Goal: Information Seeking & Learning: Learn about a topic

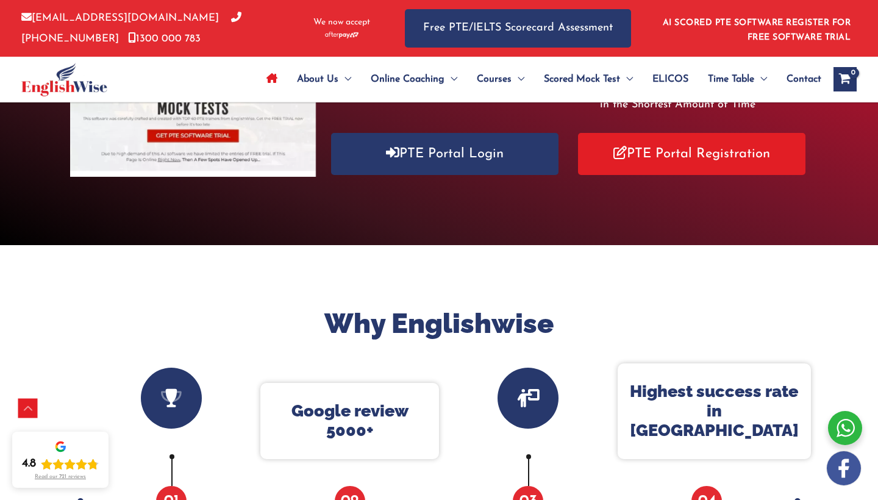
scroll to position [245, 0]
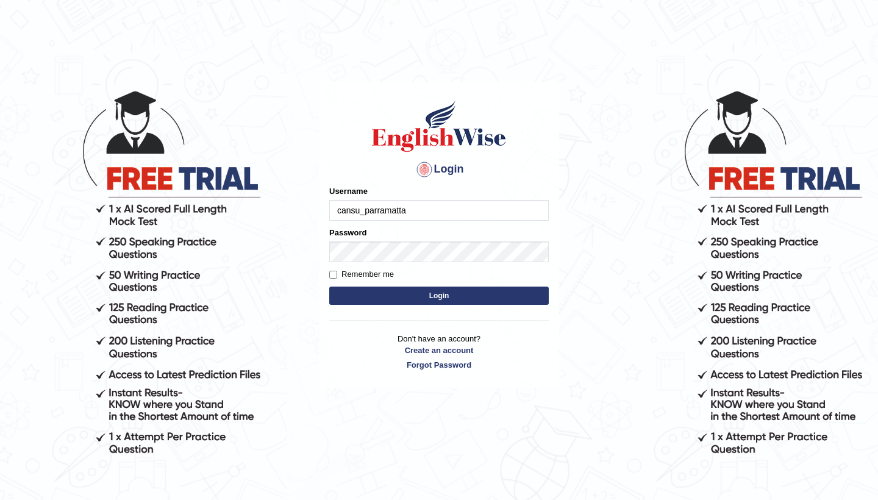
type input "cansu_parramatta"
click at [446, 296] on button "Login" at bounding box center [438, 295] width 219 height 18
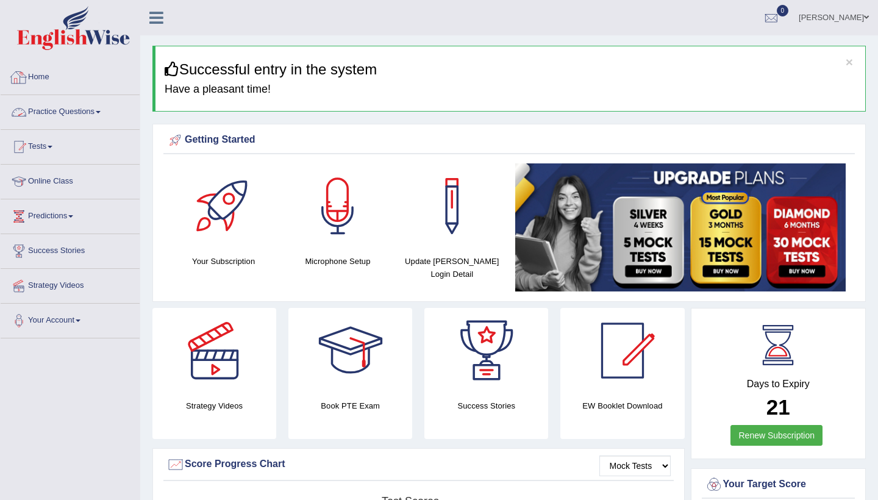
click at [83, 113] on link "Practice Questions" at bounding box center [70, 110] width 139 height 30
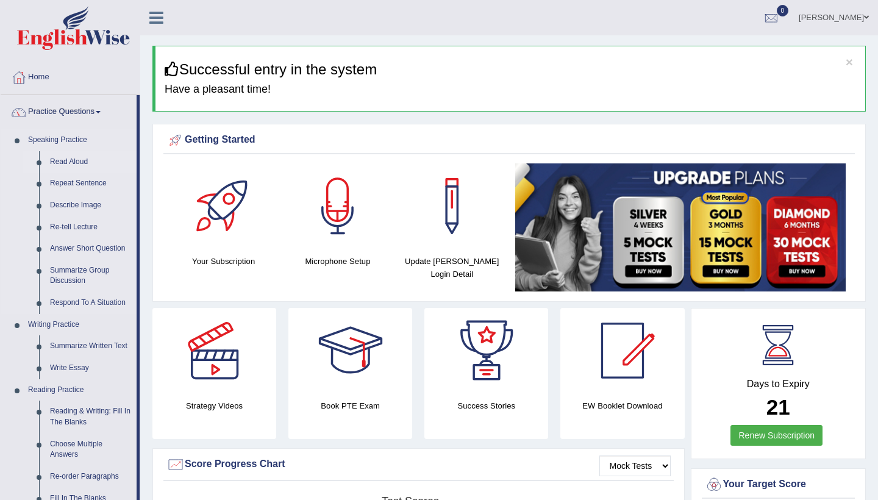
click at [73, 163] on link "Read Aloud" at bounding box center [90, 162] width 92 height 22
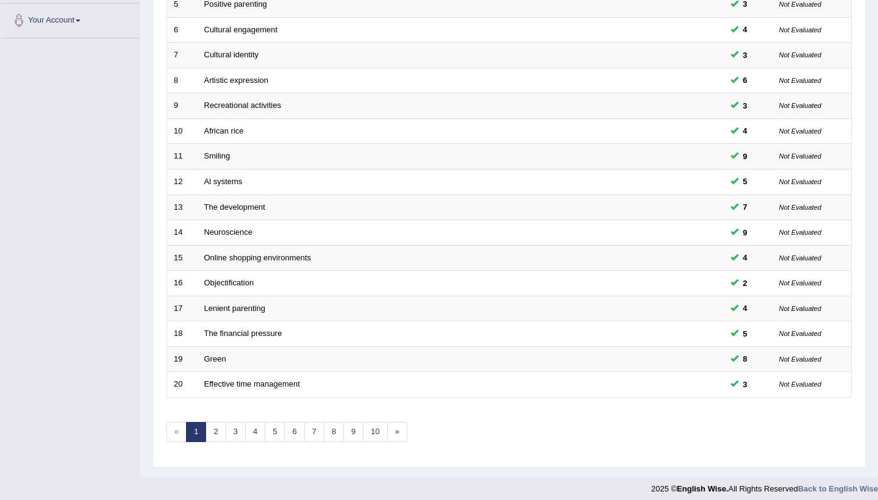
scroll to position [299, 0]
click at [216, 422] on link "2" at bounding box center [215, 432] width 20 height 20
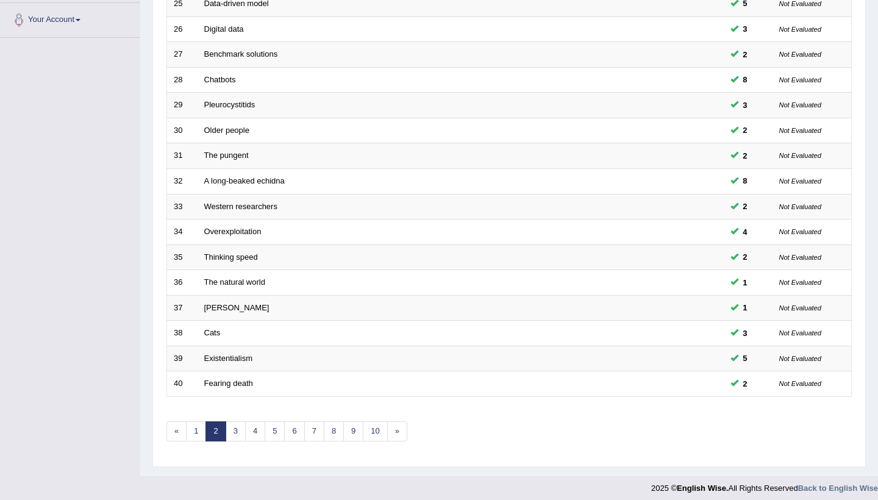
scroll to position [299, 0]
click at [235, 428] on link "3" at bounding box center [236, 432] width 20 height 20
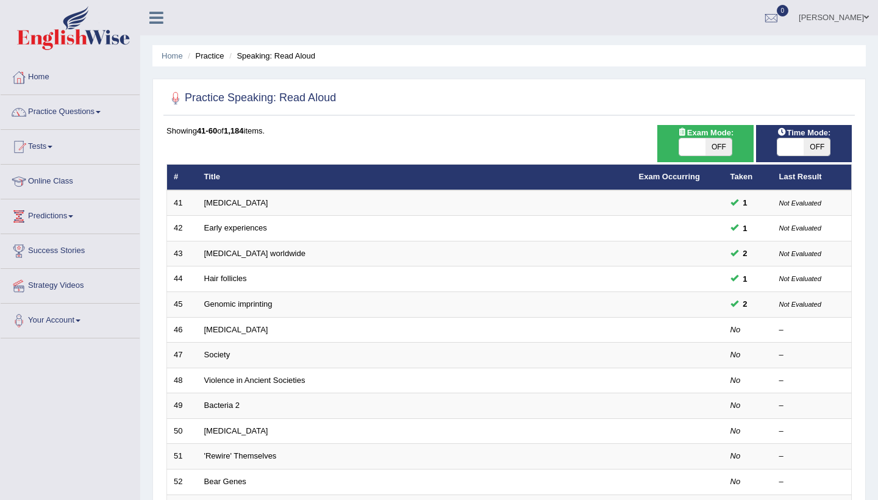
scroll to position [23, 0]
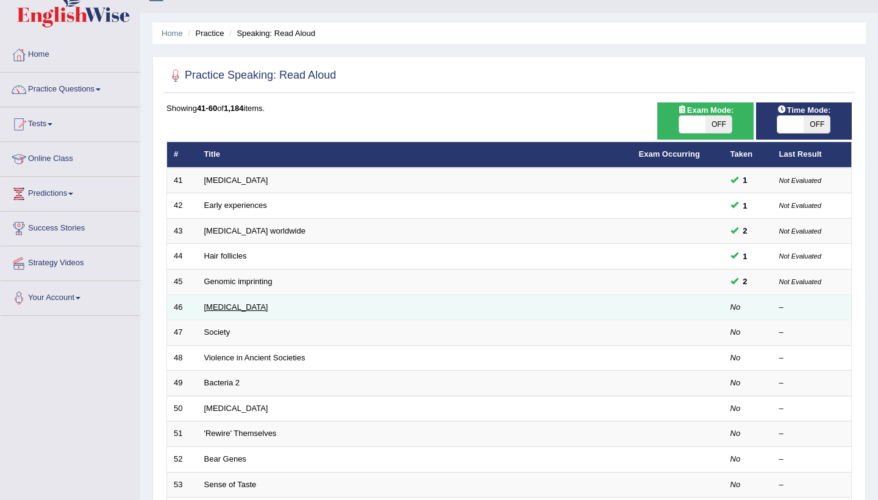
click at [254, 305] on link "Alzheimer's Disease" at bounding box center [236, 306] width 64 height 9
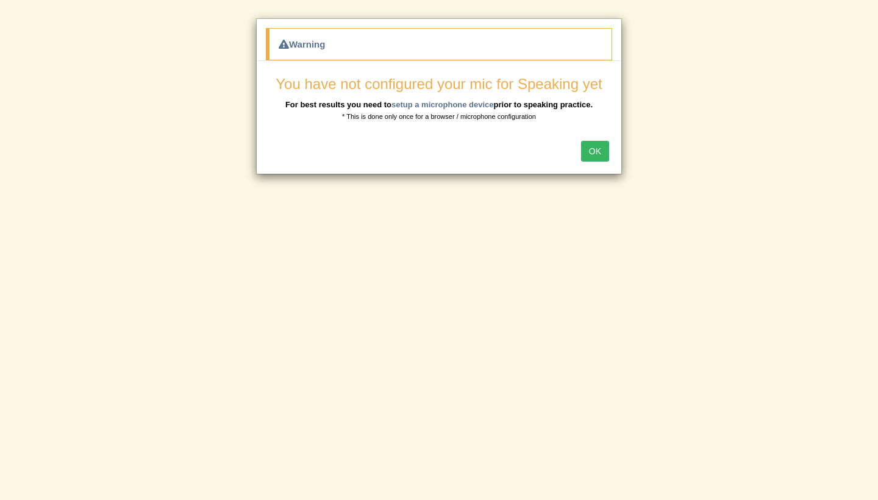
click at [602, 151] on button "OK" at bounding box center [595, 151] width 28 height 21
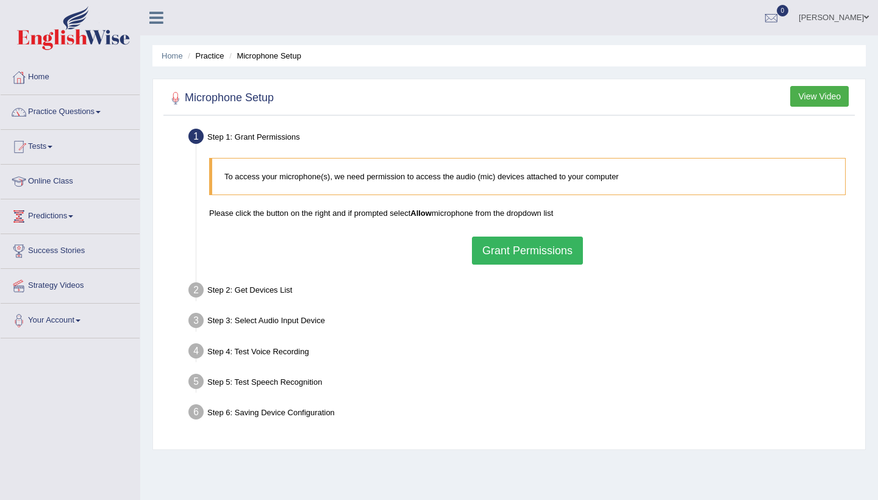
click at [563, 261] on button "Grant Permissions" at bounding box center [527, 251] width 111 height 28
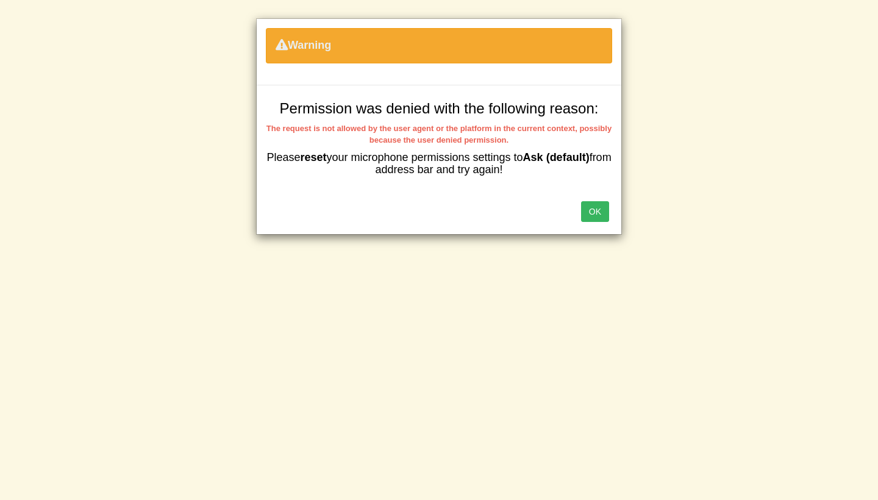
click at [600, 212] on button "OK" at bounding box center [595, 211] width 28 height 21
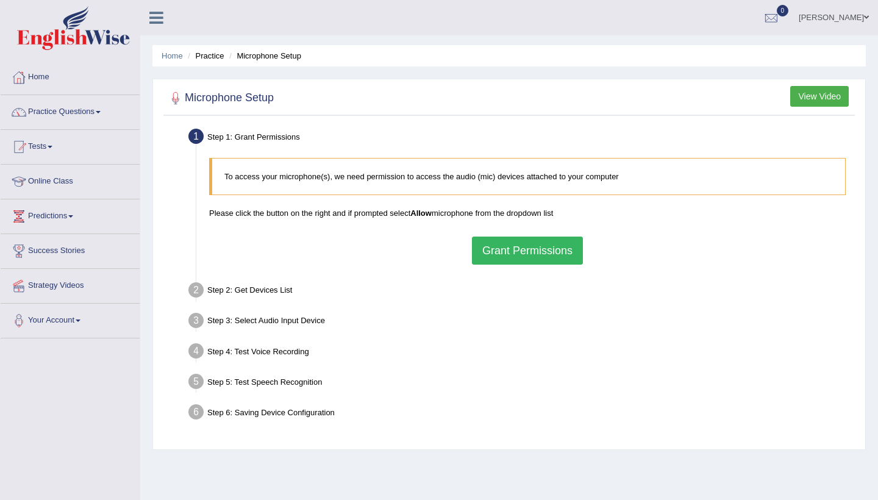
click at [535, 252] on button "Grant Permissions" at bounding box center [527, 251] width 111 height 28
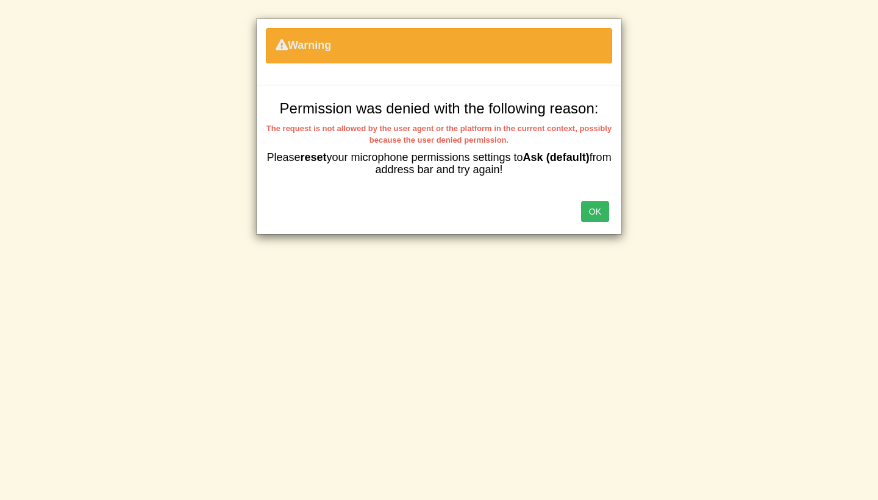
click at [599, 212] on button "OK" at bounding box center [595, 211] width 28 height 21
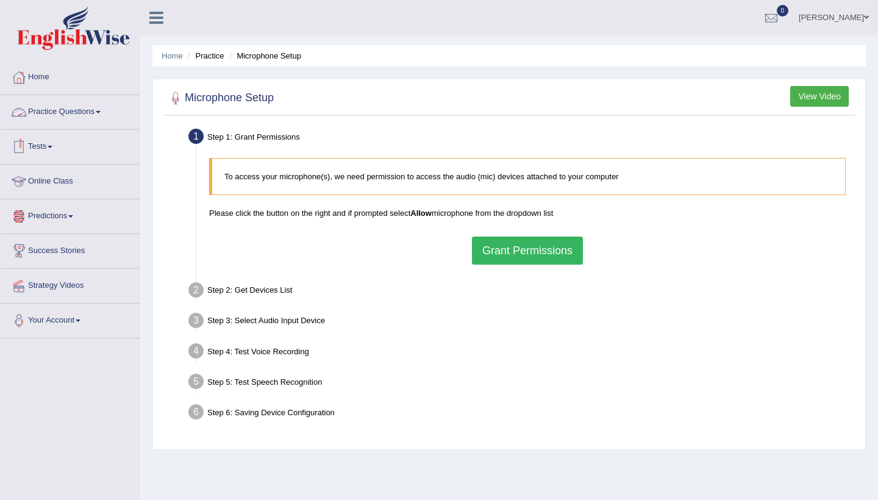
click at [98, 116] on link "Practice Questions" at bounding box center [70, 110] width 139 height 30
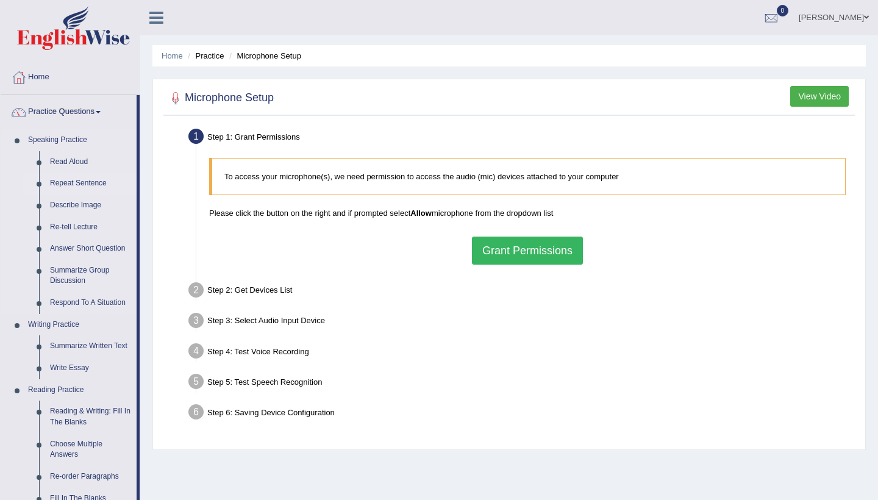
click at [68, 188] on link "Repeat Sentence" at bounding box center [90, 184] width 92 height 22
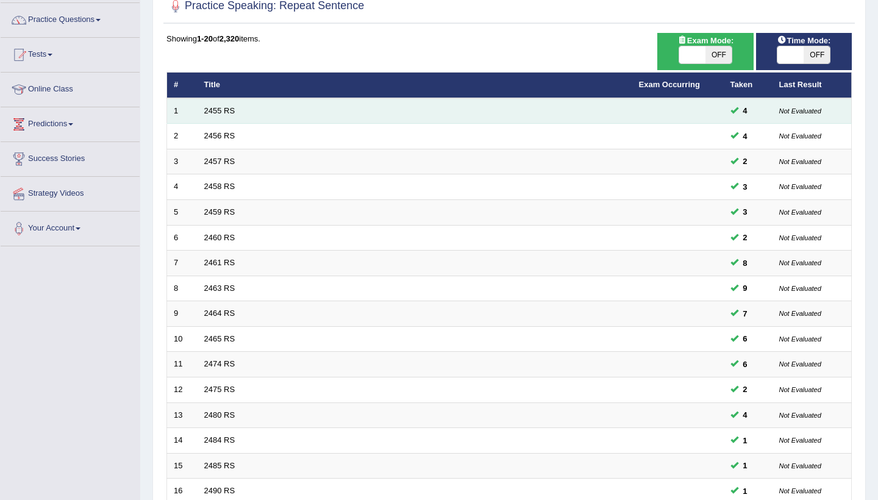
scroll to position [177, 0]
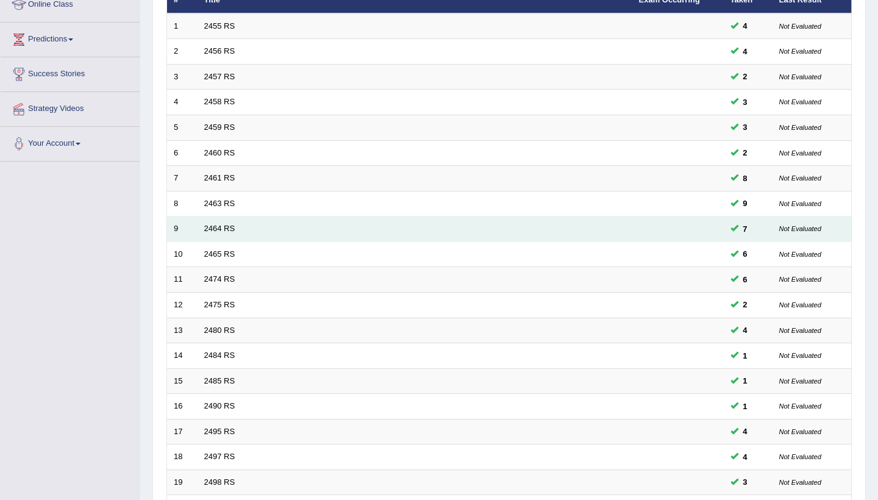
click at [795, 232] on td "Not Evaluated" at bounding box center [811, 229] width 79 height 26
click at [222, 229] on link "2464 RS" at bounding box center [219, 228] width 31 height 9
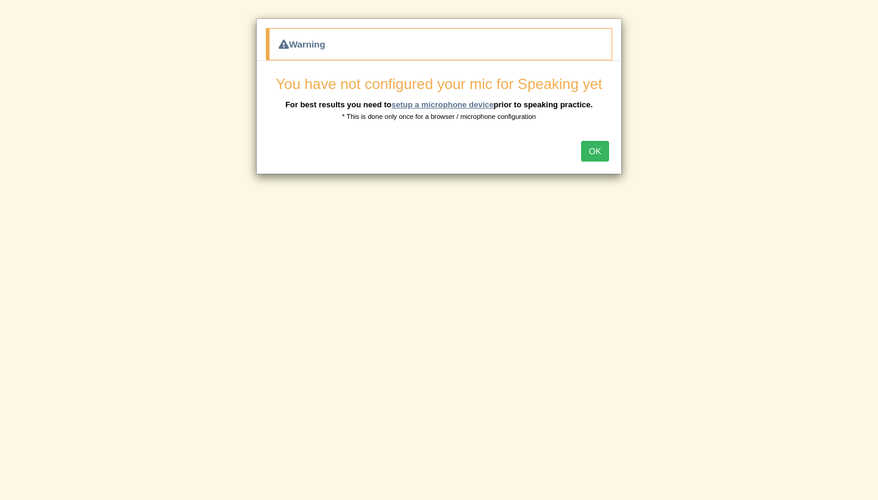
click at [463, 102] on link "setup a microphone device" at bounding box center [442, 104] width 102 height 9
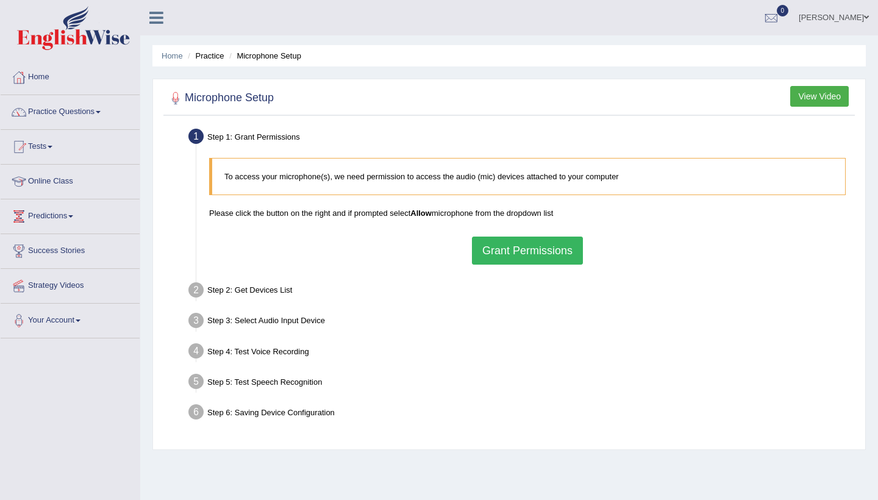
click at [551, 246] on button "Grant Permissions" at bounding box center [527, 251] width 111 height 28
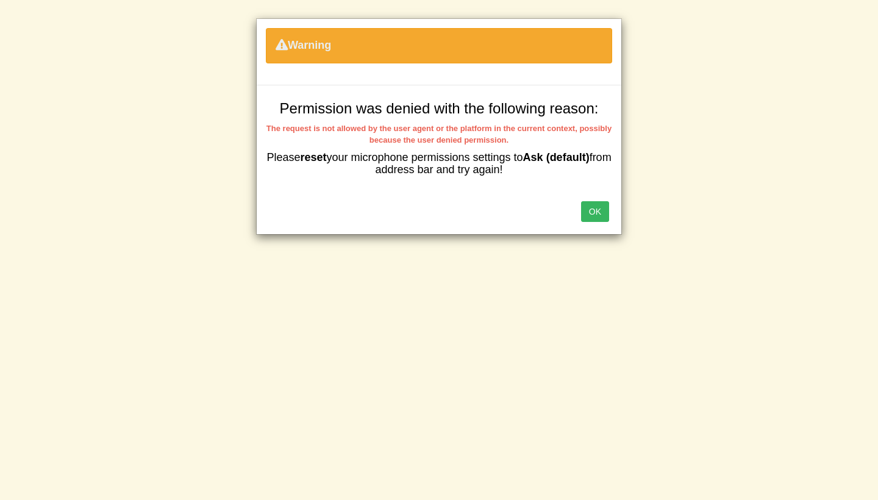
click at [601, 212] on button "OK" at bounding box center [595, 211] width 28 height 21
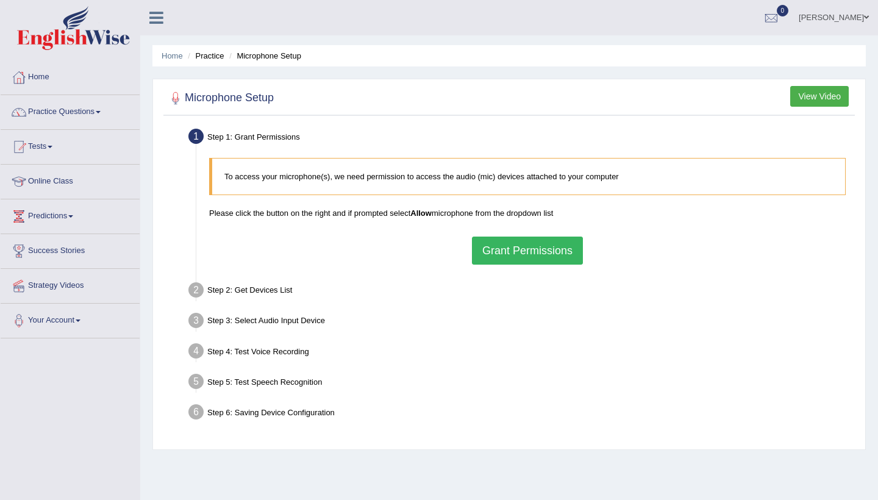
click at [424, 214] on b "Allow" at bounding box center [420, 212] width 21 height 9
click at [536, 246] on button "Grant Permissions" at bounding box center [527, 251] width 111 height 28
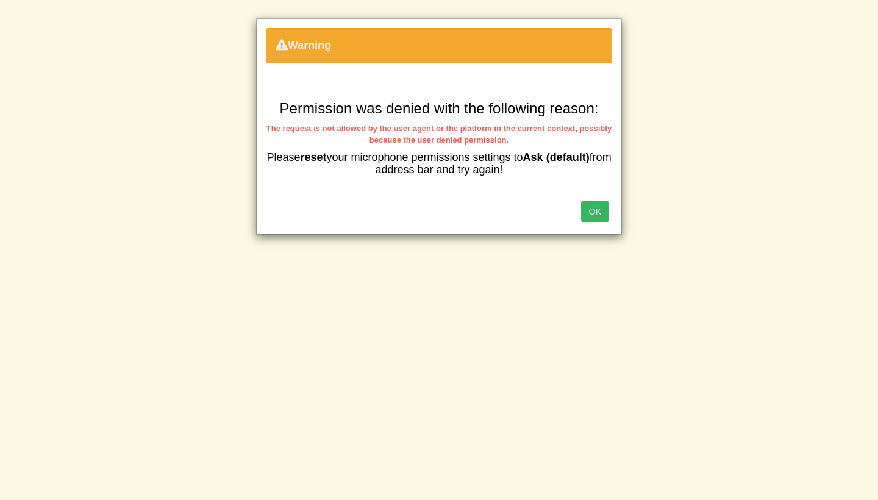
click at [602, 205] on button "OK" at bounding box center [595, 211] width 28 height 21
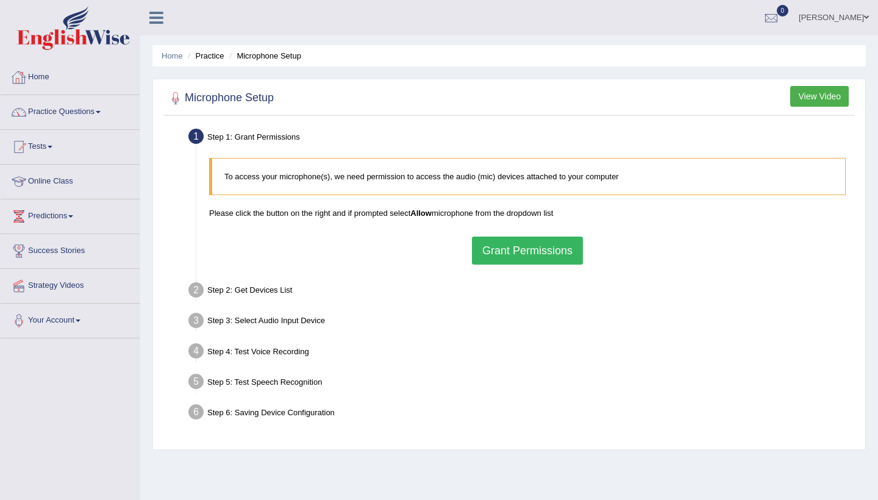
click at [499, 241] on button "Grant Permissions" at bounding box center [527, 251] width 111 height 28
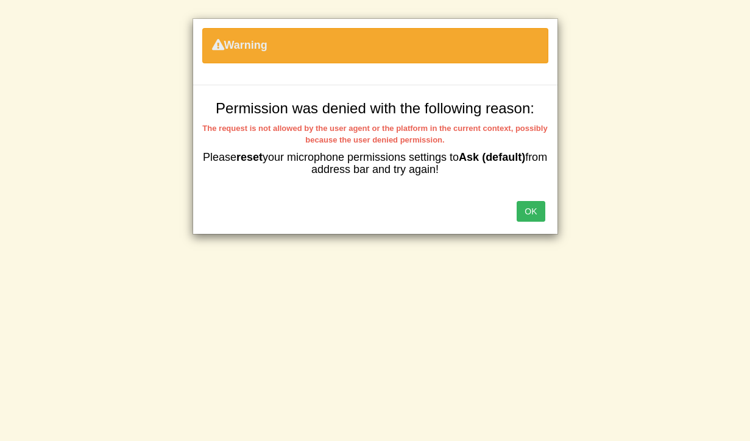
click at [534, 213] on button "OK" at bounding box center [531, 211] width 28 height 21
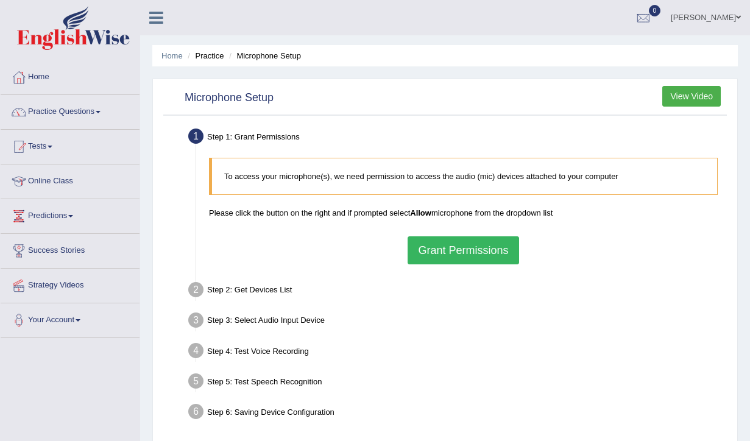
click at [518, 256] on button "Grant Permissions" at bounding box center [463, 251] width 111 height 28
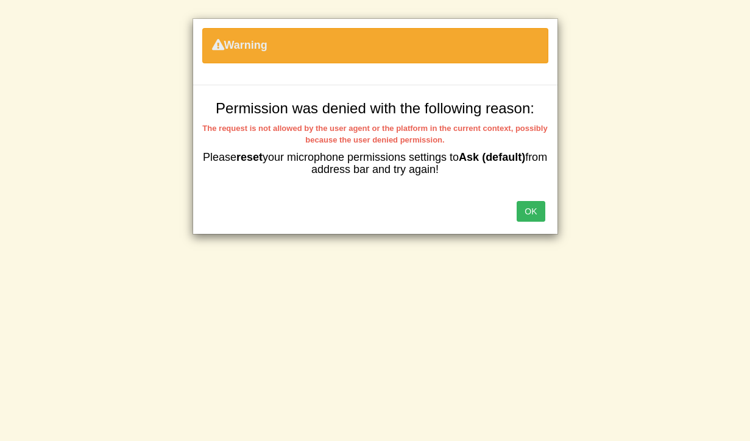
click at [527, 215] on button "OK" at bounding box center [531, 211] width 28 height 21
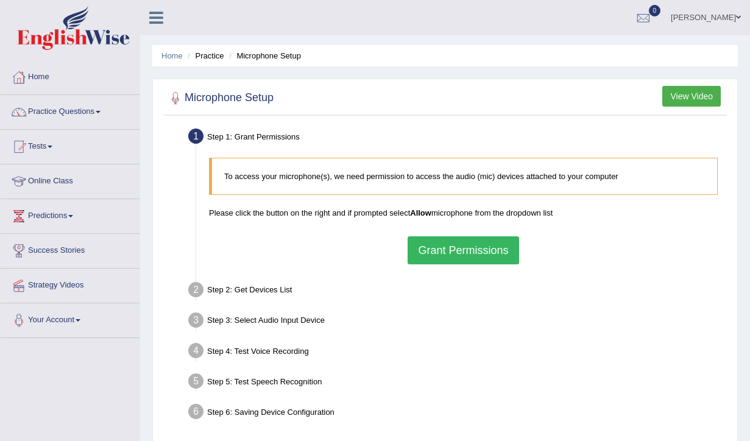
click at [469, 251] on button "Grant Permissions" at bounding box center [463, 251] width 111 height 28
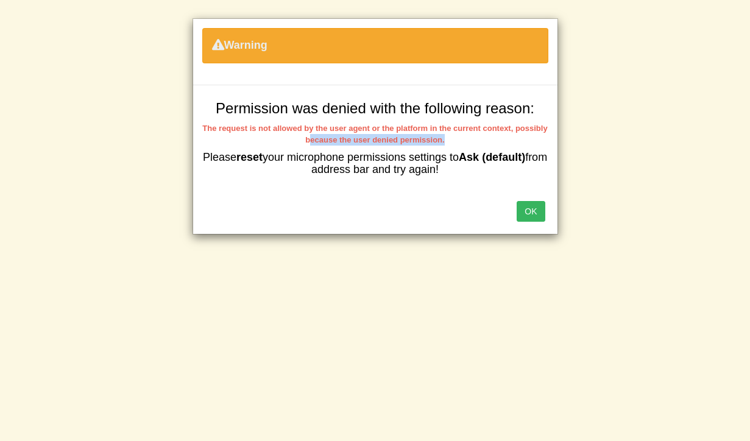
drag, startPoint x: 310, startPoint y: 139, endPoint x: 469, endPoint y: 137, distance: 159.7
click at [469, 138] on div "The request is not allowed by the user agent or the platform in the current con…" at bounding box center [375, 134] width 346 height 23
drag, startPoint x: 218, startPoint y: 161, endPoint x: 447, endPoint y: 176, distance: 229.7
click at [446, 175] on div "Permission was denied with the following reason: The request is not allowed by …" at bounding box center [375, 138] width 365 height 106
click at [528, 210] on button "OK" at bounding box center [531, 211] width 28 height 21
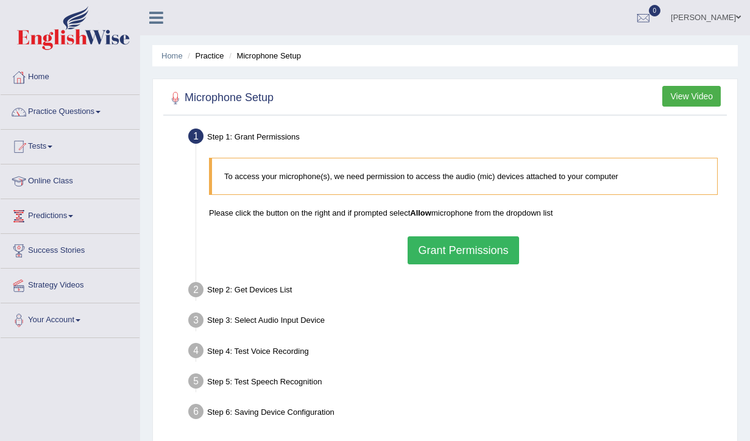
click at [447, 263] on button "Grant Permissions" at bounding box center [463, 251] width 111 height 28
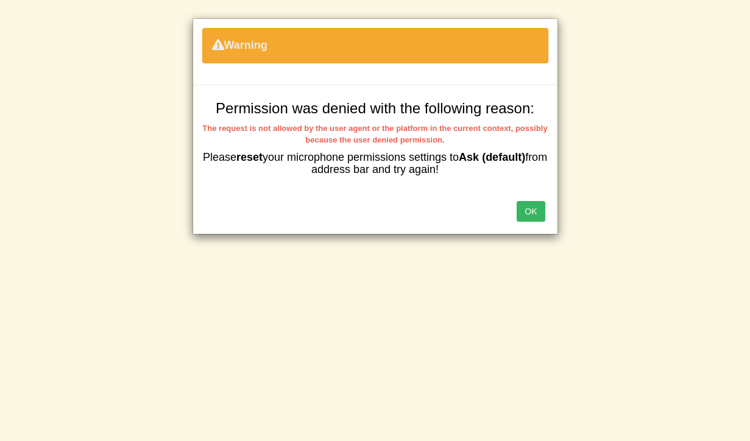
click at [533, 215] on button "OK" at bounding box center [531, 211] width 28 height 21
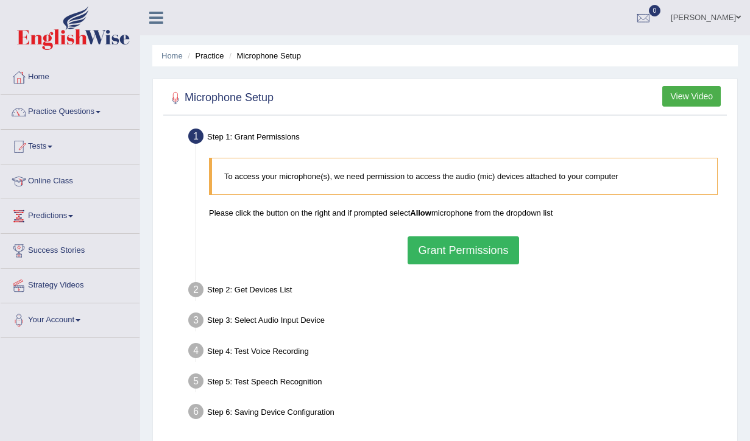
click at [448, 240] on button "Grant Permissions" at bounding box center [463, 251] width 111 height 28
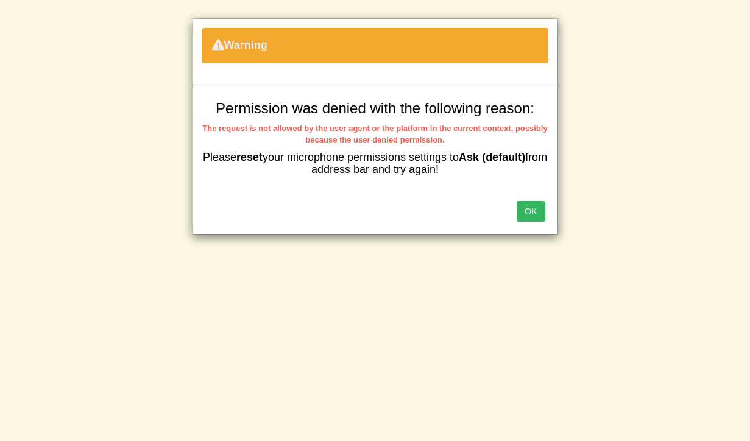
click at [523, 209] on button "OK" at bounding box center [531, 211] width 28 height 21
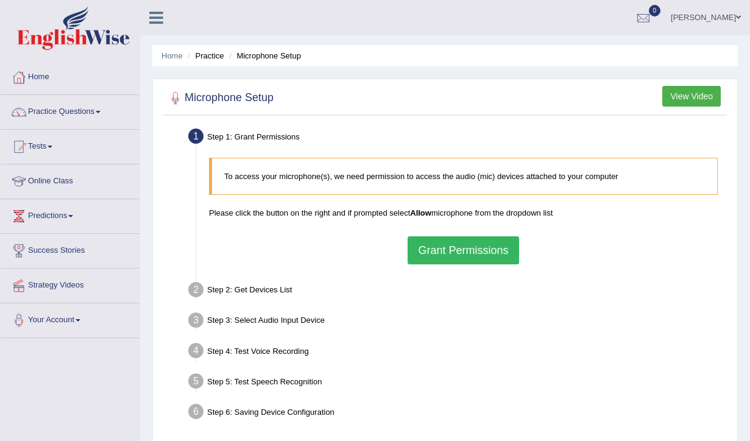
click at [440, 248] on button "Grant Permissions" at bounding box center [463, 251] width 111 height 28
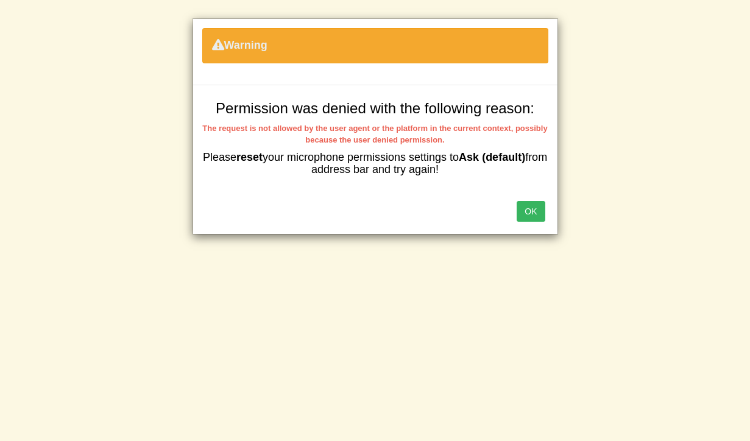
click at [535, 219] on button "OK" at bounding box center [531, 211] width 28 height 21
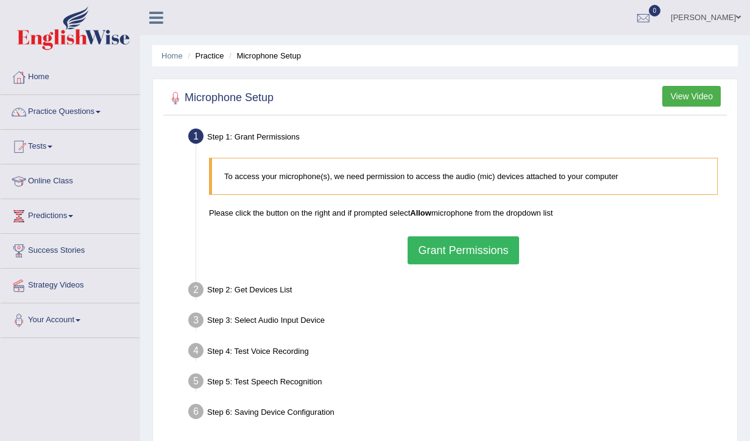
click at [458, 248] on button "Grant Permissions" at bounding box center [463, 251] width 111 height 28
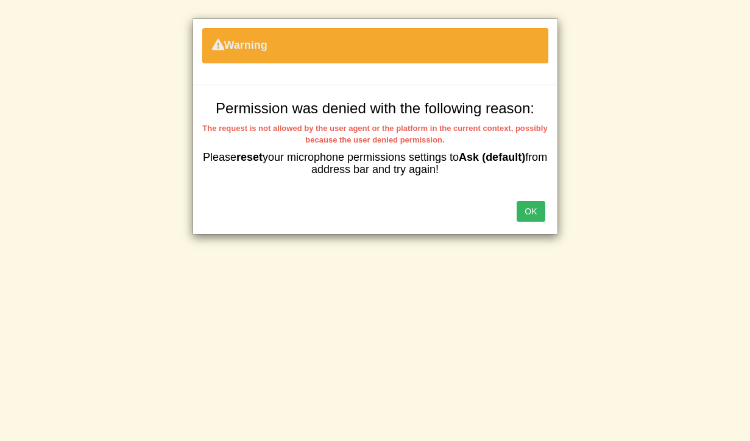
click at [534, 203] on button "OK" at bounding box center [531, 211] width 28 height 21
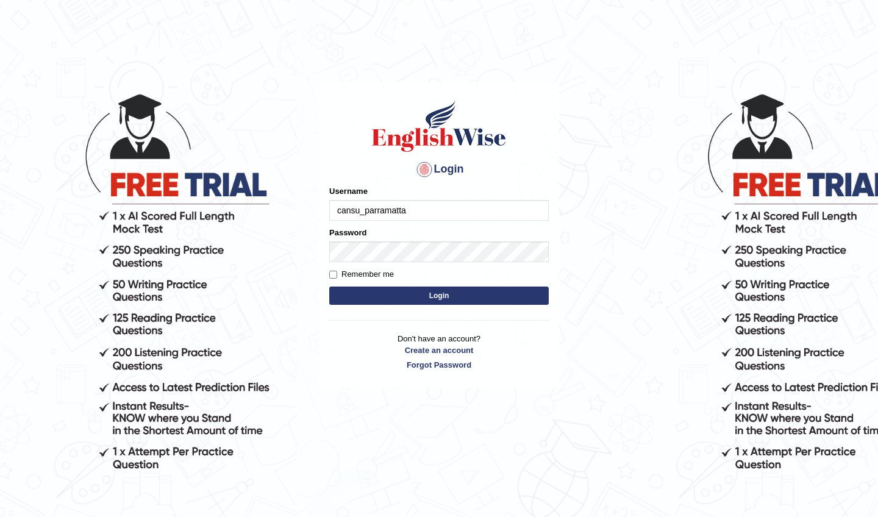
type input "cansu_parramatta"
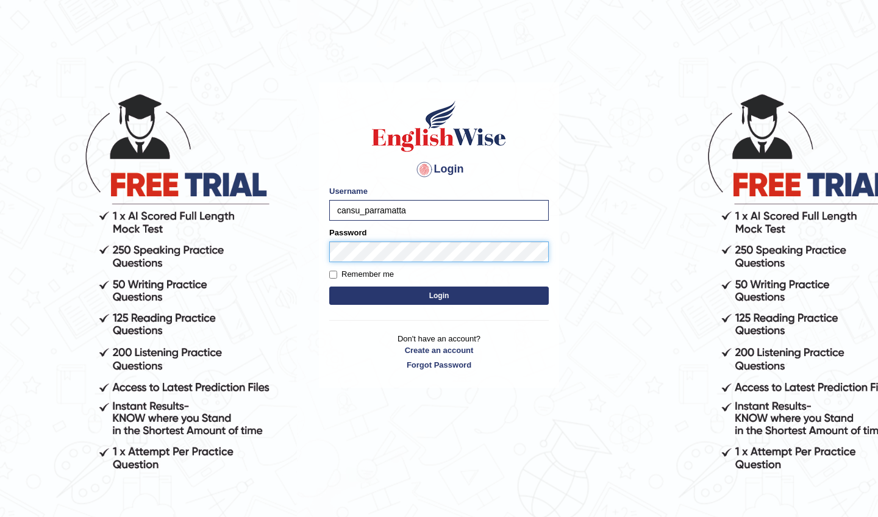
click at [439, 296] on button "Login" at bounding box center [438, 295] width 219 height 18
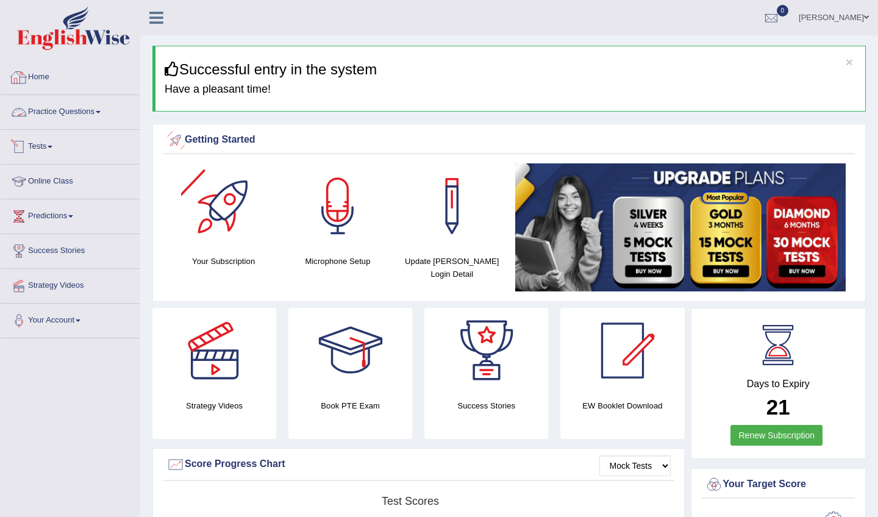
click at [85, 104] on link "Practice Questions" at bounding box center [70, 110] width 139 height 30
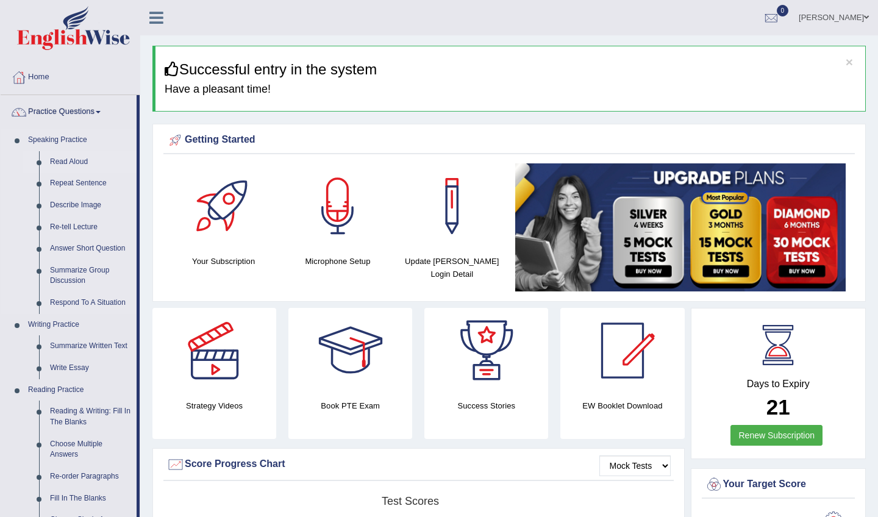
click at [77, 162] on link "Read Aloud" at bounding box center [90, 162] width 92 height 22
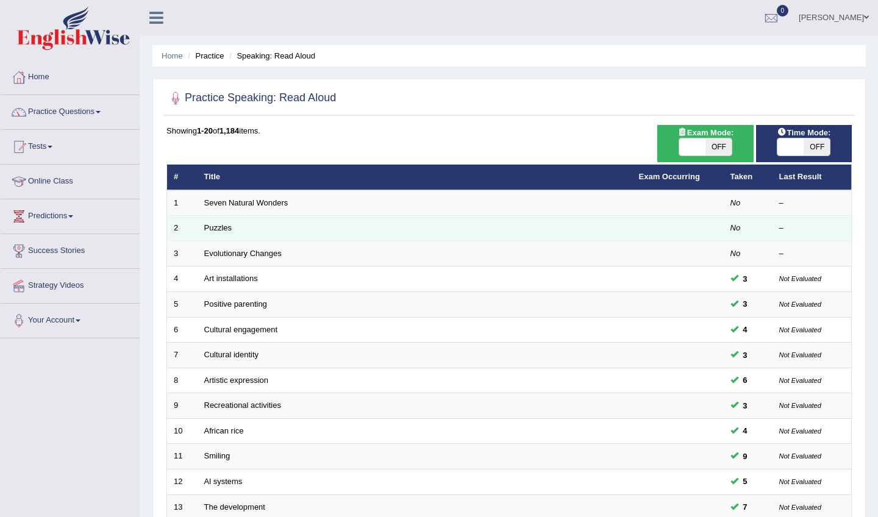
click at [443, 224] on td "Puzzles" at bounding box center [414, 229] width 435 height 26
click at [212, 226] on link "Puzzles" at bounding box center [218, 227] width 28 height 9
